Goal: Task Accomplishment & Management: Complete application form

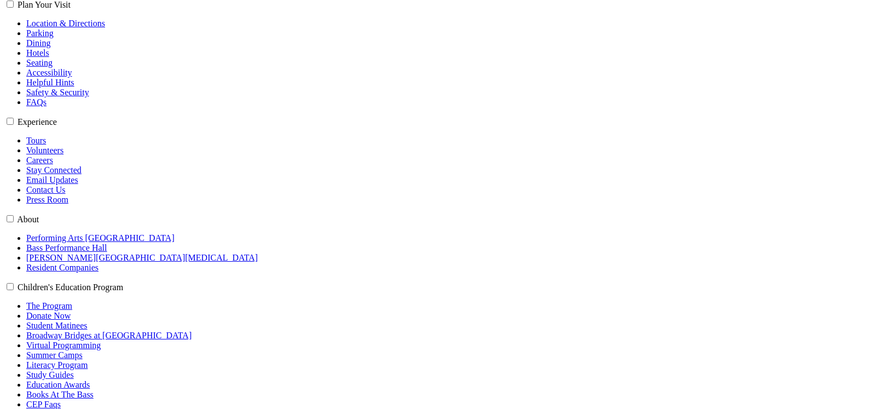
scroll to position [331, 0]
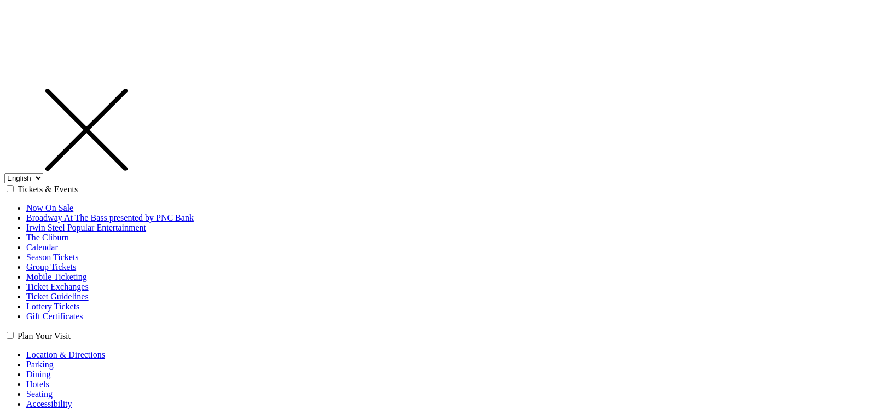
select select "1"
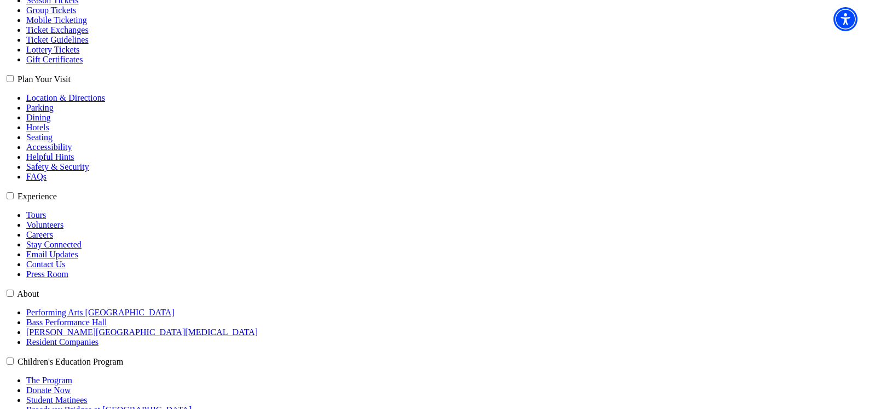
scroll to position [273, 0]
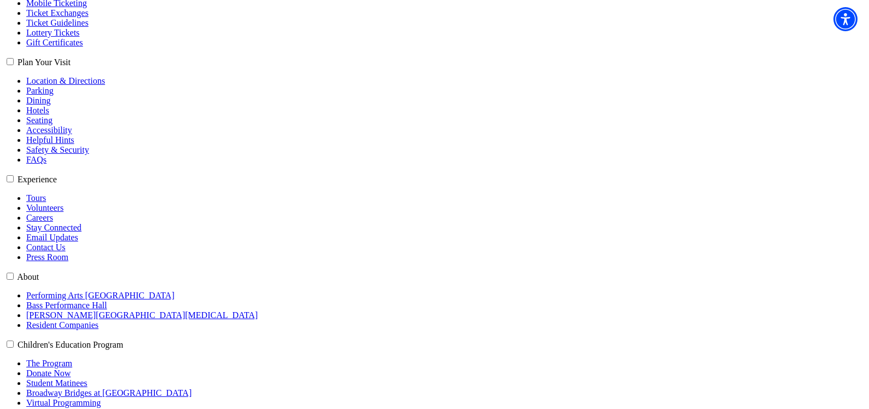
type input "cb@jixaw.com"
type input "123"
